Goal: Check status: Check status

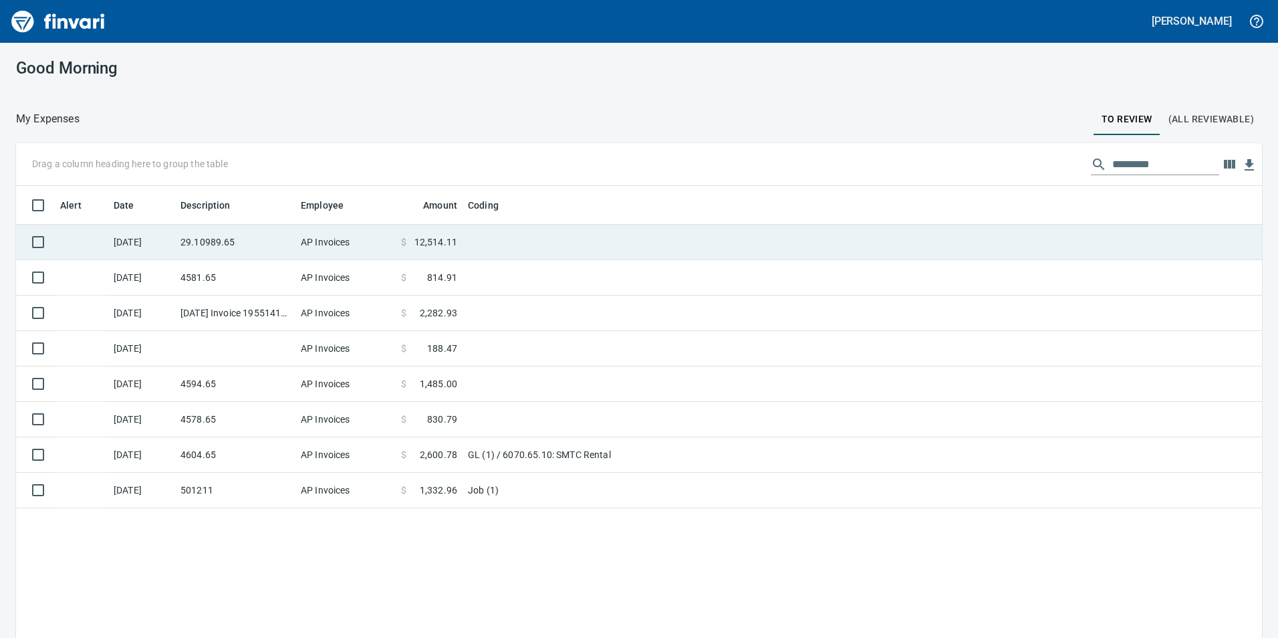
scroll to position [481, 1226]
click at [261, 233] on td "29.10989.65" at bounding box center [235, 242] width 120 height 35
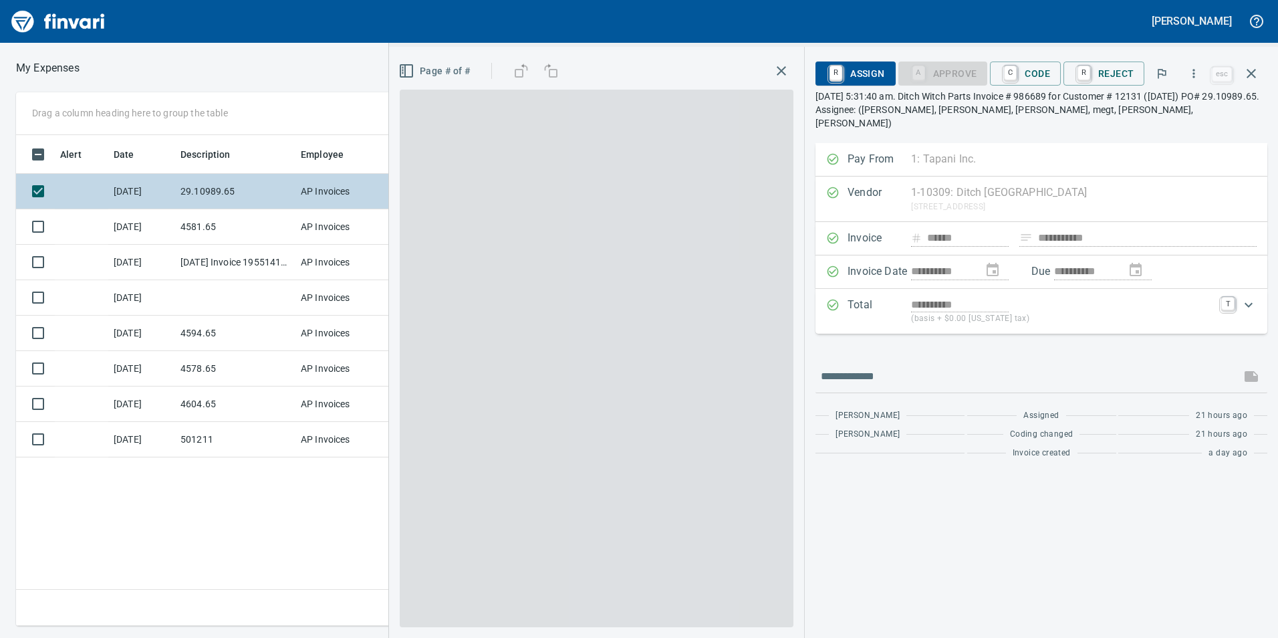
scroll to position [481, 902]
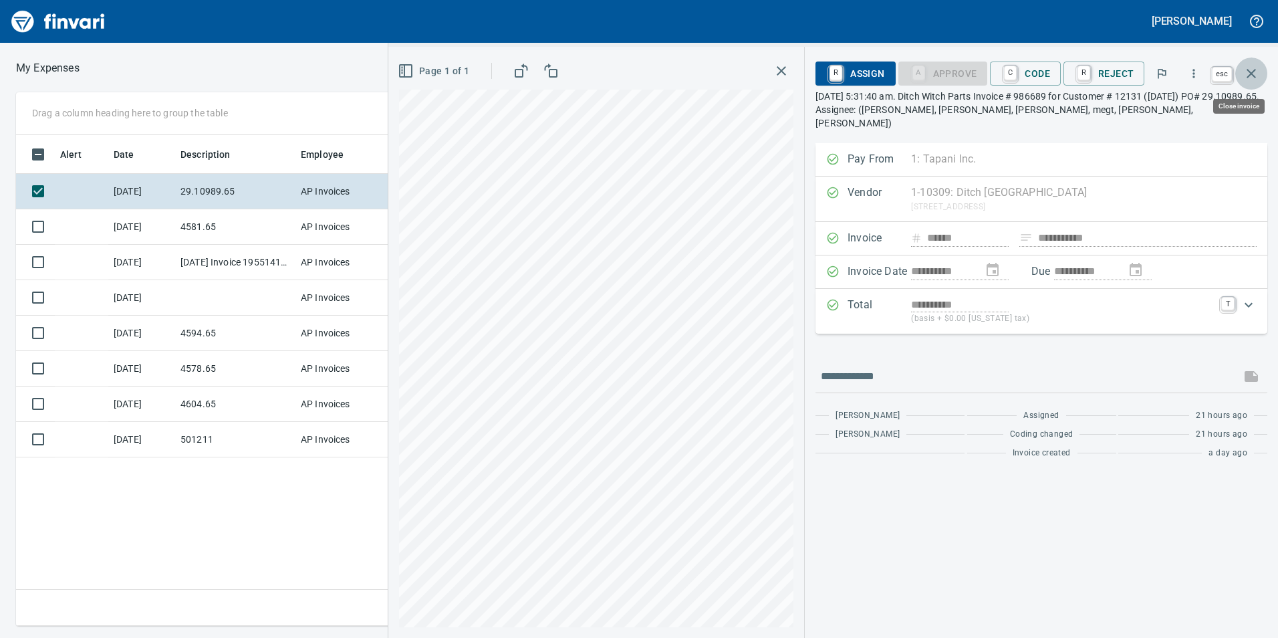
click at [1253, 71] on icon "button" at bounding box center [1251, 74] width 16 height 16
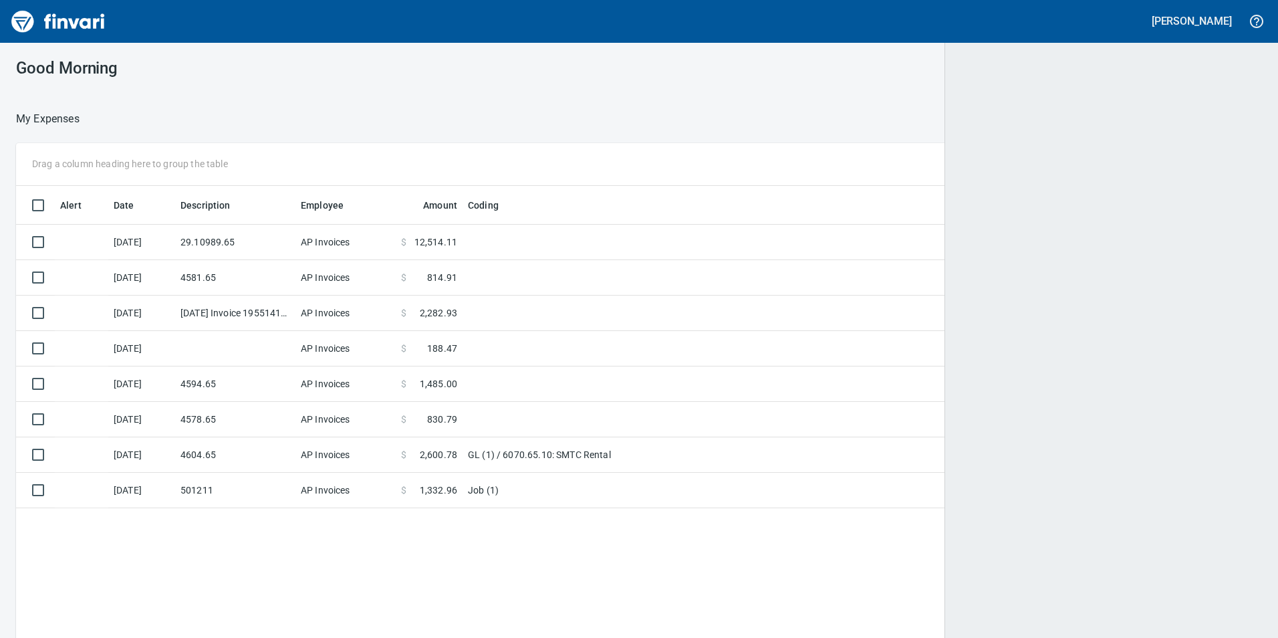
scroll to position [481, 1226]
